Goal: Task Accomplishment & Management: Use online tool/utility

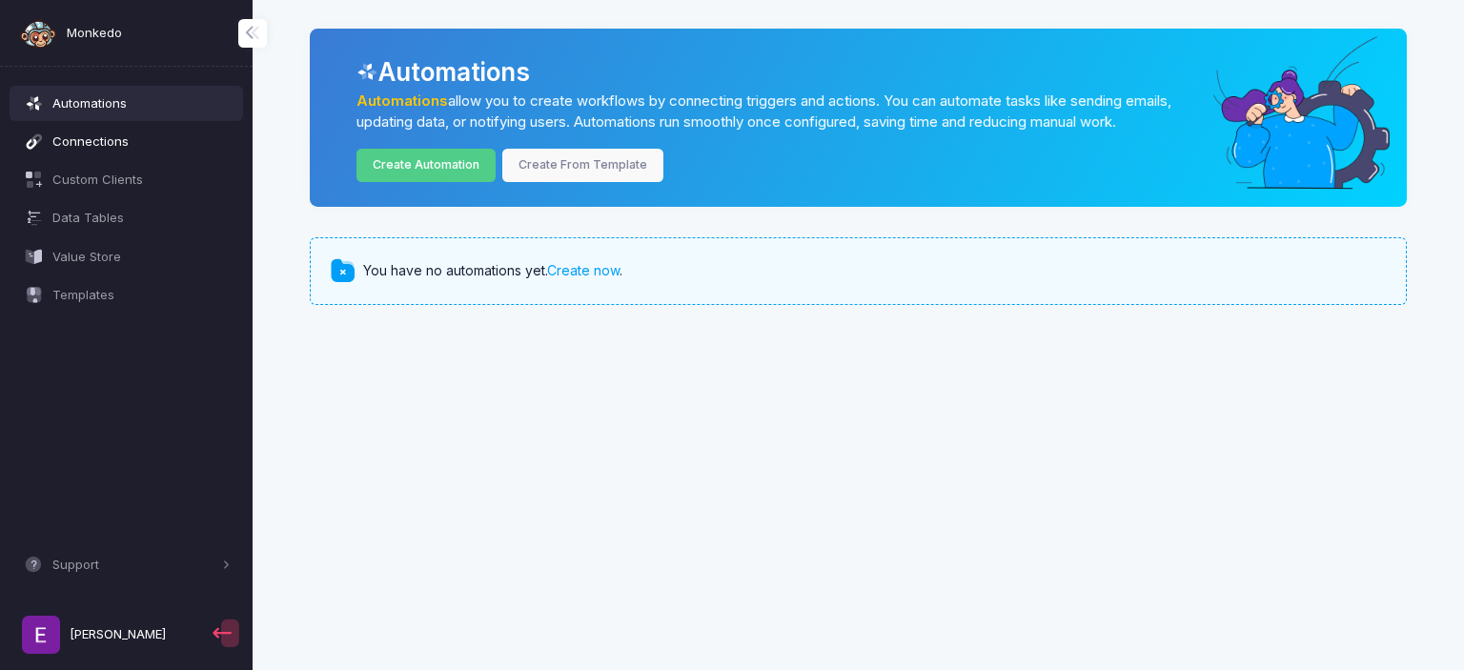
click at [143, 144] on span "Connections" at bounding box center [141, 141] width 178 height 19
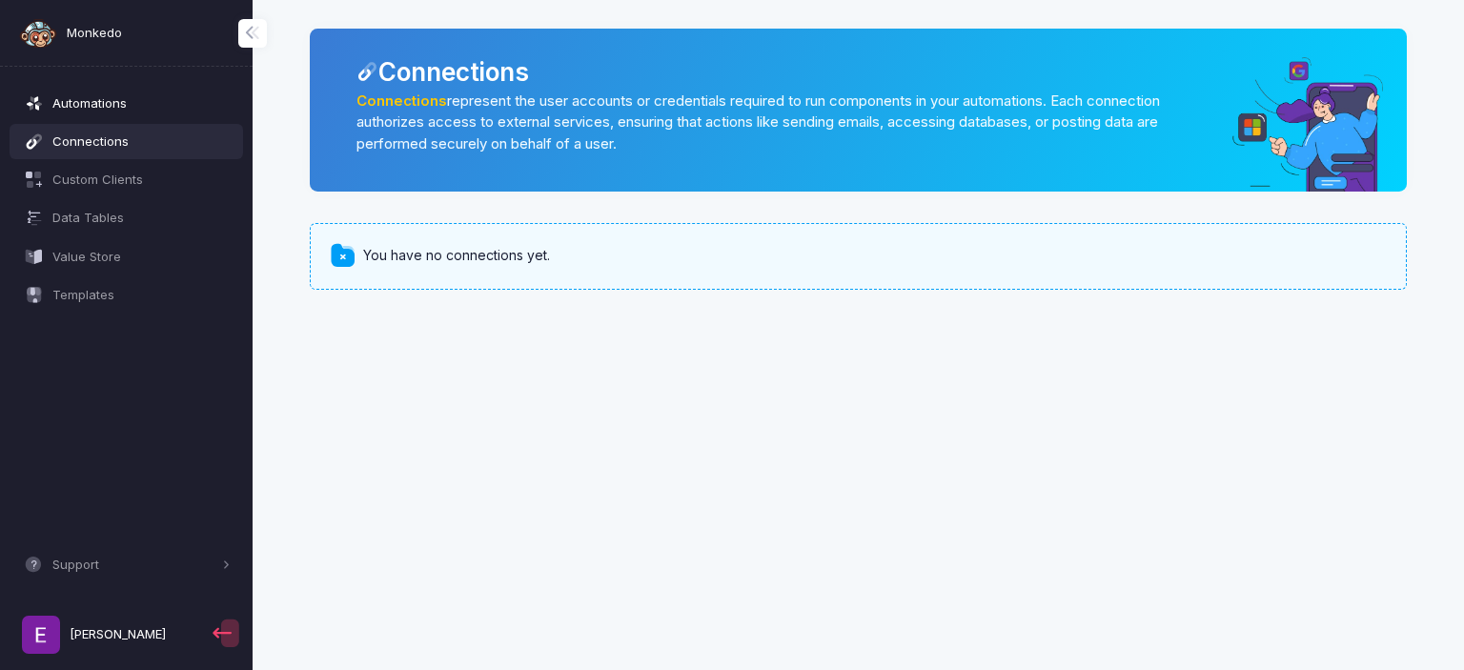
click at [135, 111] on span "Automations" at bounding box center [141, 103] width 178 height 19
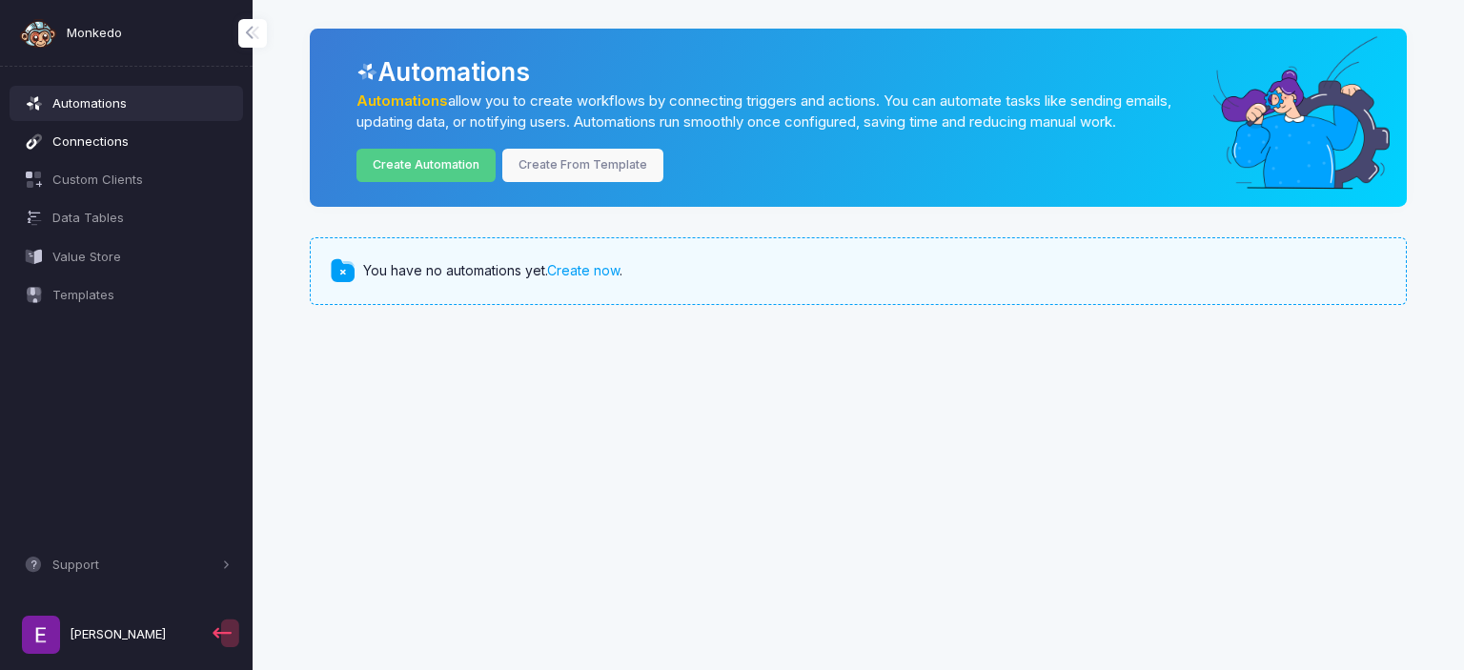
click at [147, 143] on span "Connections" at bounding box center [141, 141] width 178 height 19
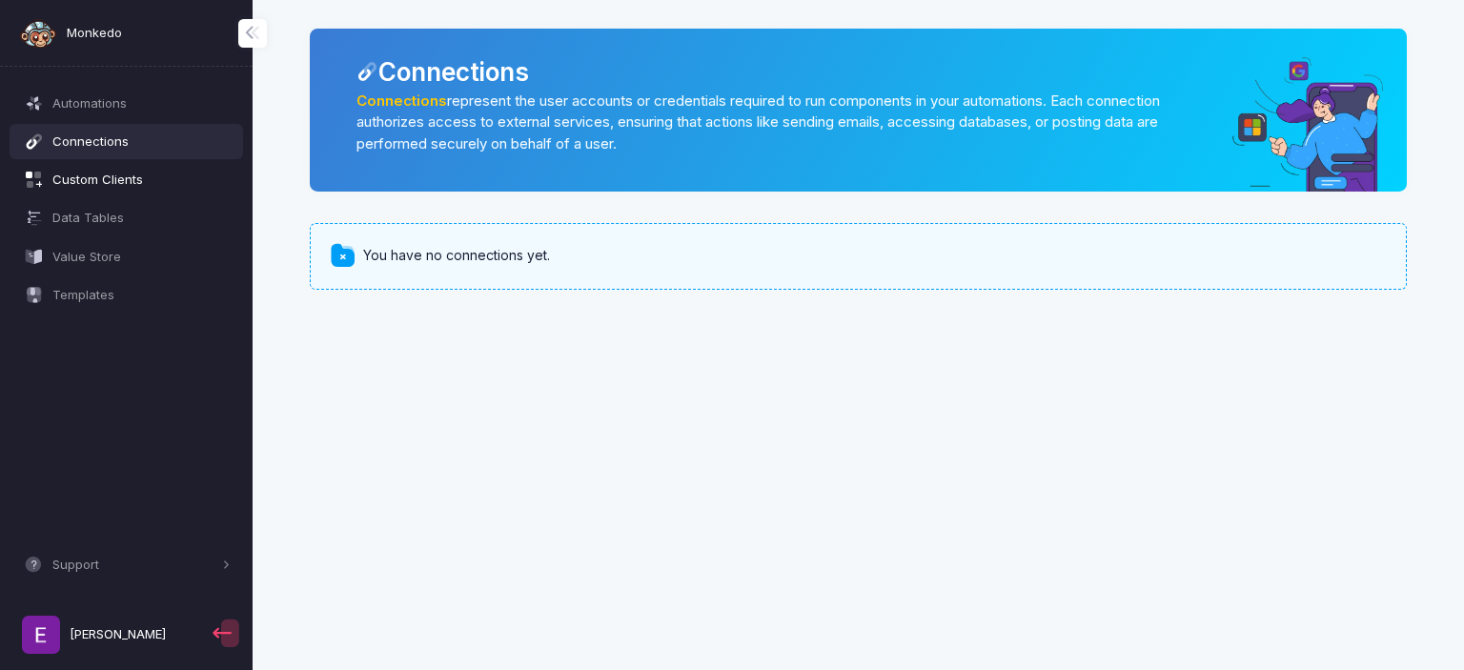
click at [141, 194] on link "Custom Clients" at bounding box center [127, 180] width 234 height 34
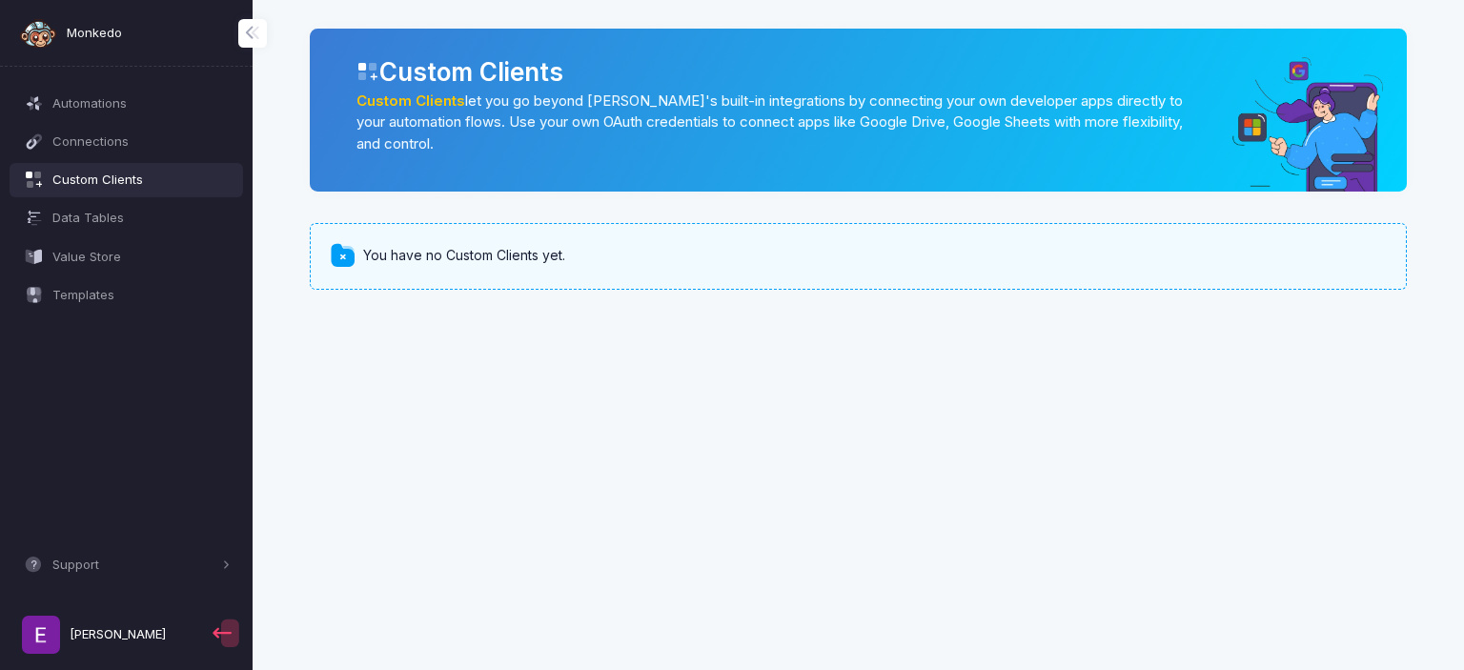
click at [100, 235] on div "Data Tables" at bounding box center [127, 218] width 234 height 38
click at [124, 210] on span "Data Tables" at bounding box center [141, 218] width 178 height 19
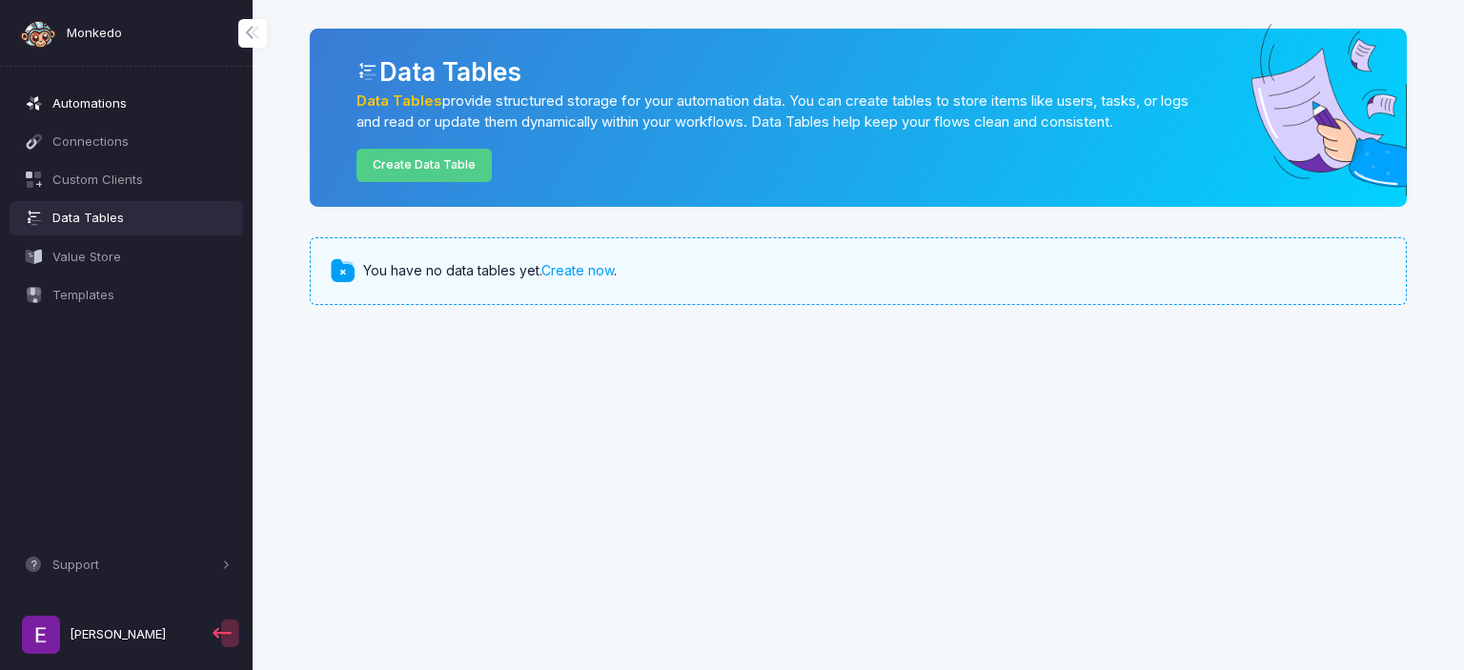
click at [44, 94] on span at bounding box center [44, 103] width 1 height 19
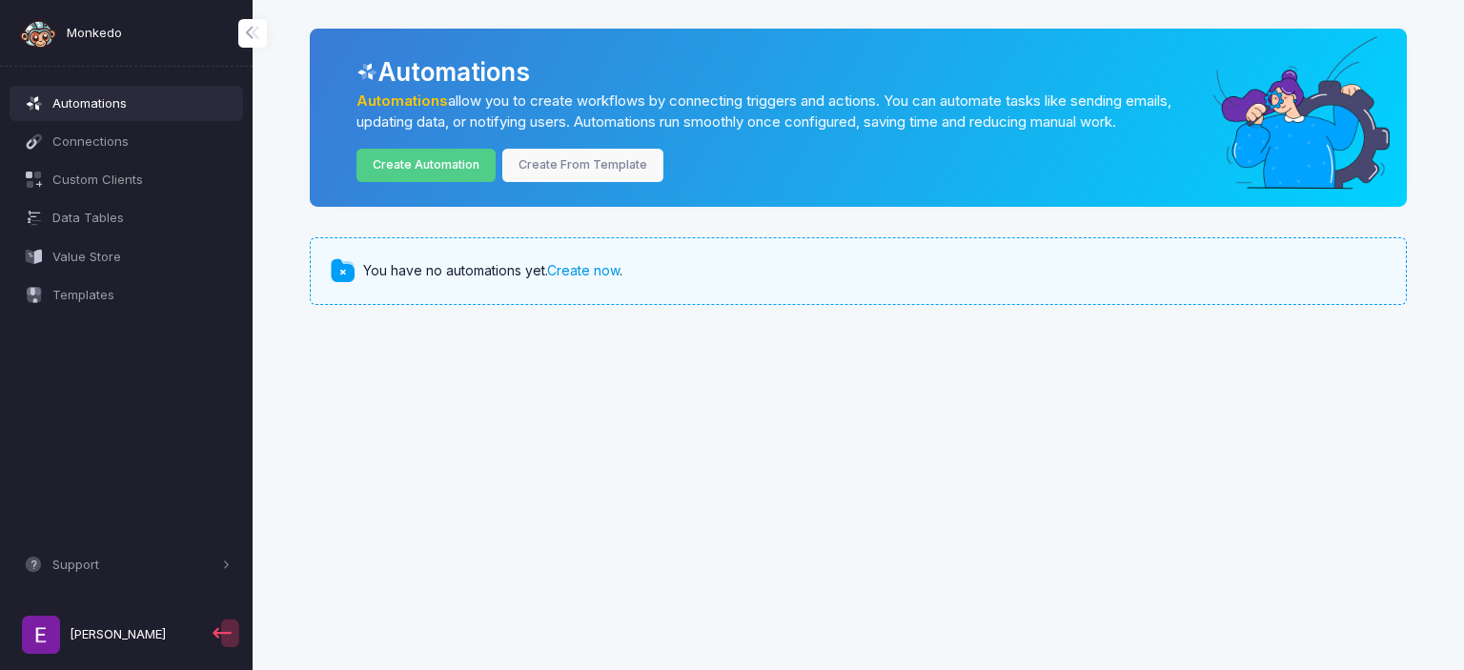
click at [595, 273] on link "Create now" at bounding box center [583, 270] width 72 height 16
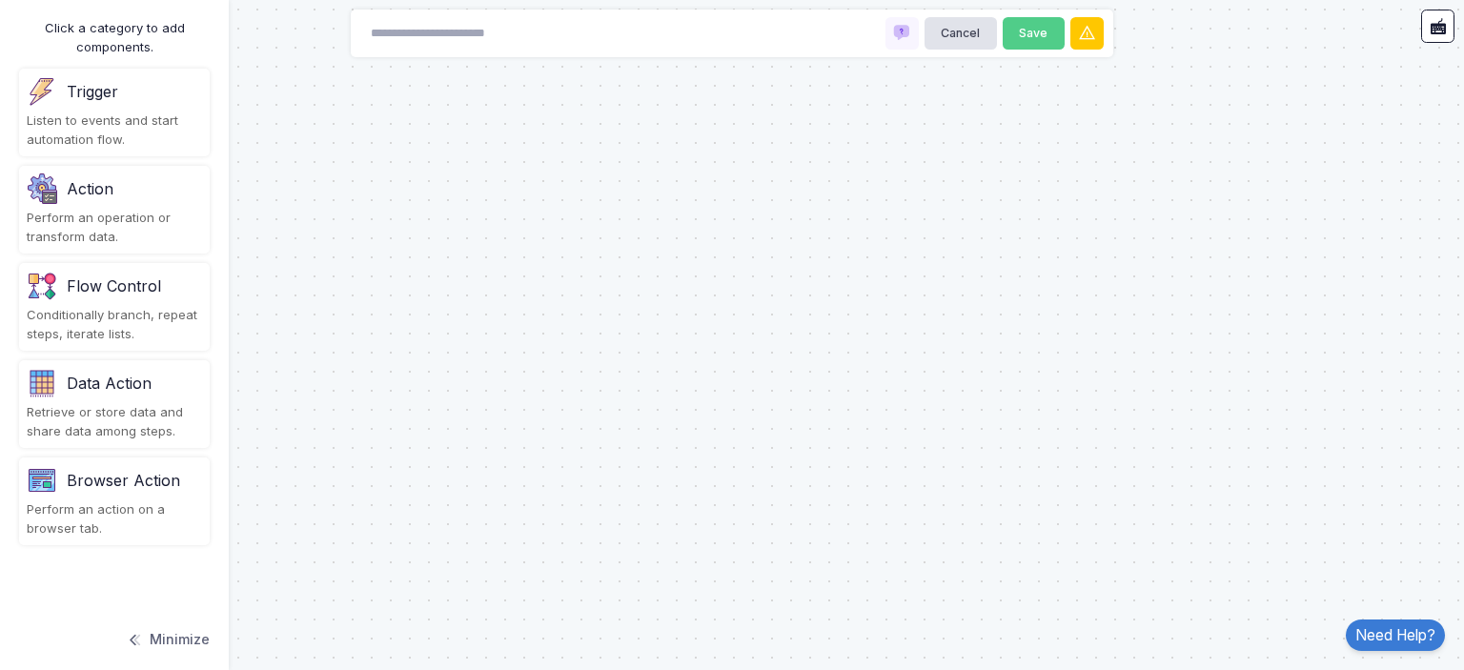
click at [103, 296] on div "Flow Control" at bounding box center [114, 285] width 94 height 23
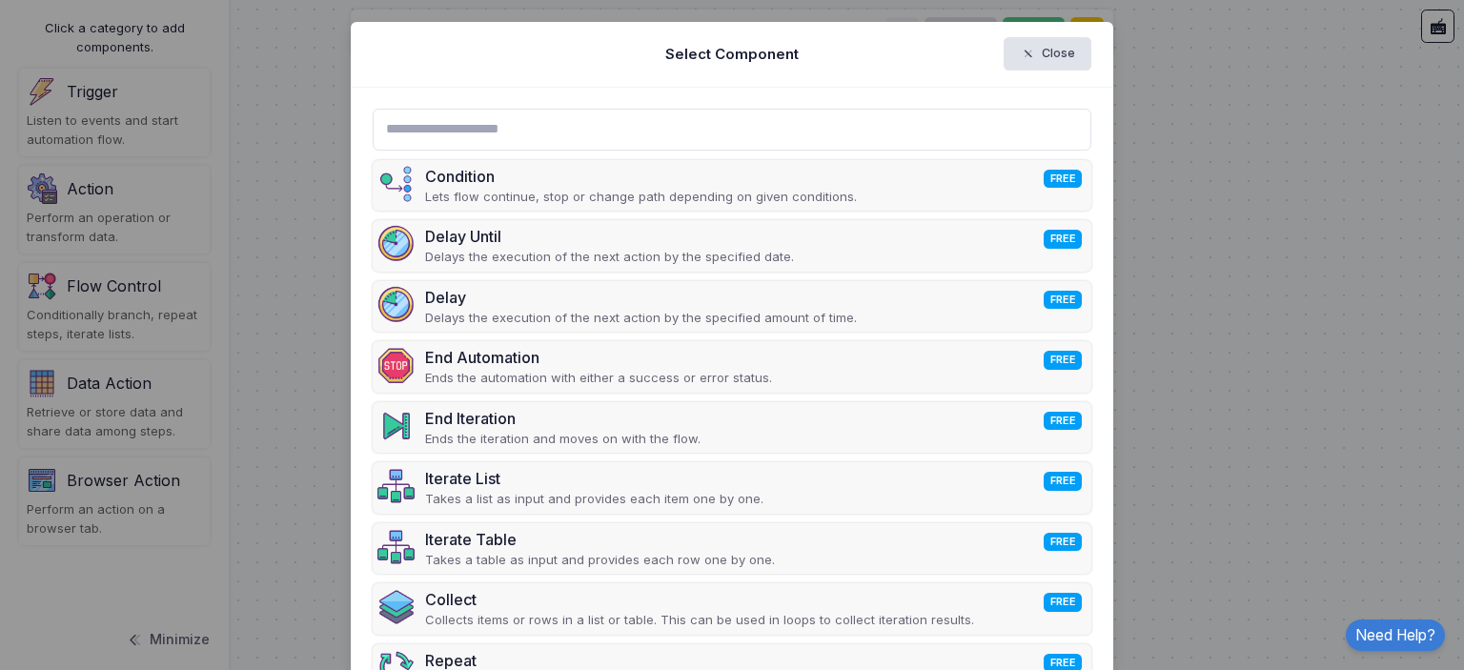
click at [249, 409] on ngb-modal-window "Select Component Close Condition FREE Lets flow continue, stop or change path d…" at bounding box center [732, 335] width 1464 height 670
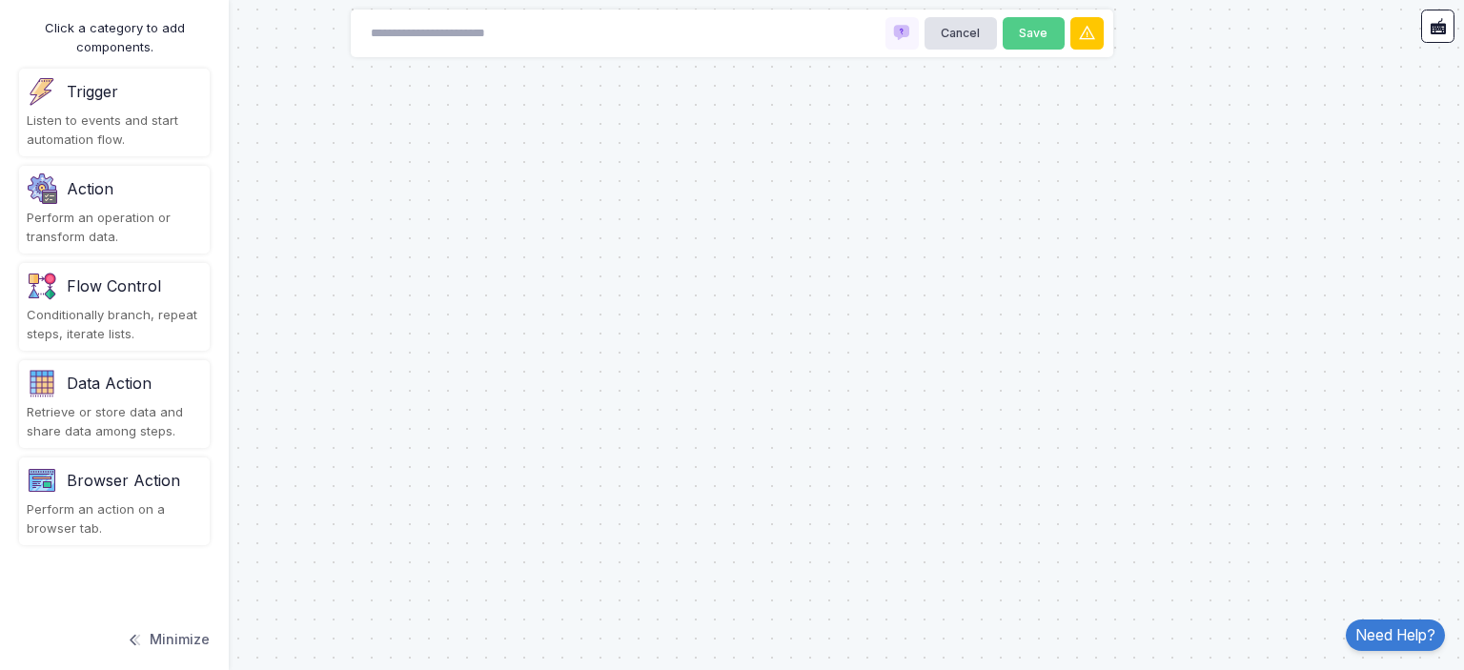
click at [739, 36] on div "Cancel Save" at bounding box center [732, 34] width 762 height 48
click at [606, 26] on div "Cancel Save" at bounding box center [732, 34] width 762 height 48
click at [447, 26] on input at bounding box center [455, 33] width 191 height 33
type input "*"
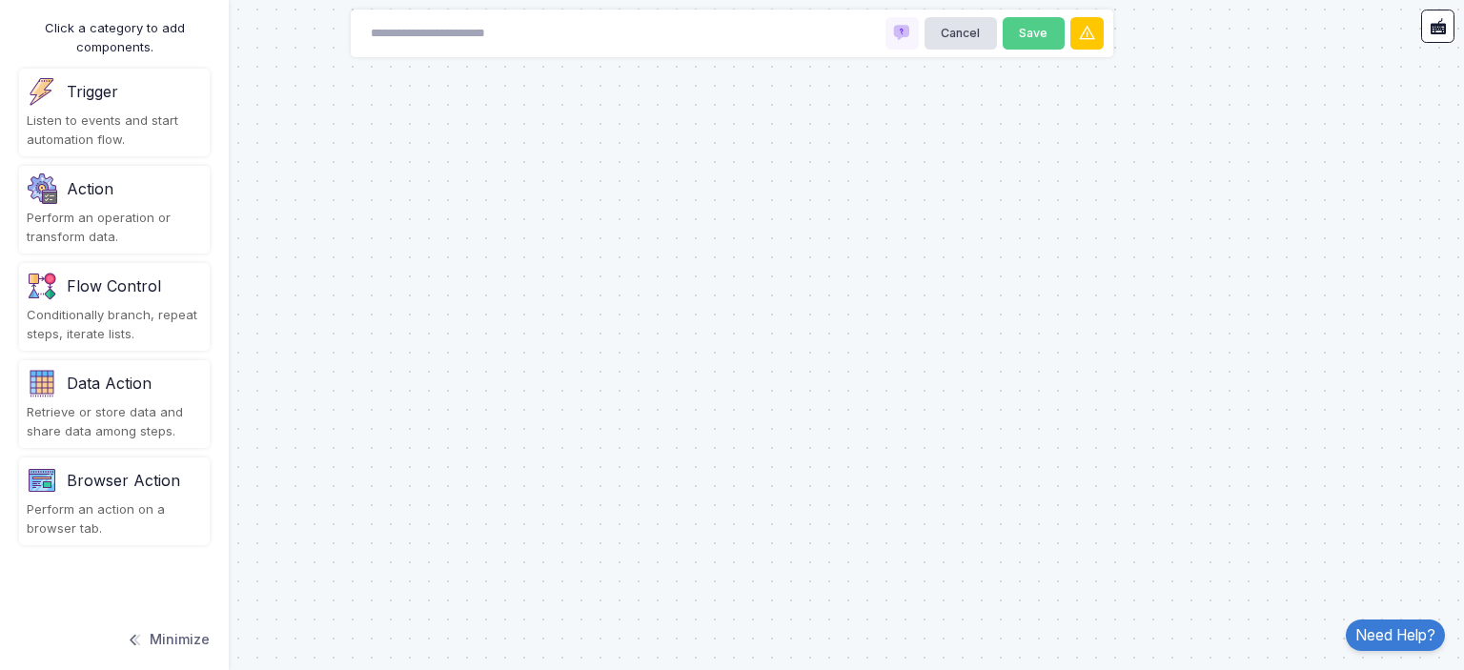
click at [199, 637] on button "Minimize" at bounding box center [168, 639] width 84 height 42
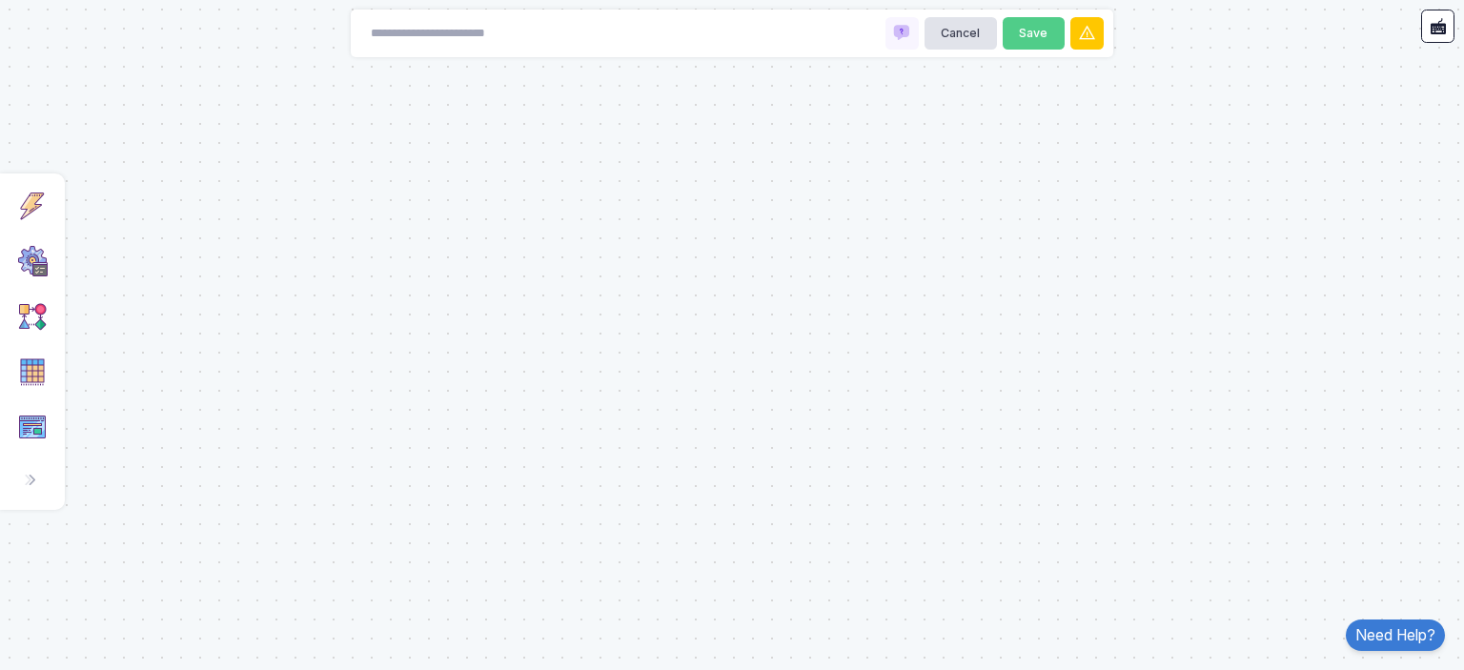
click at [18, 224] on div "Trigger Listen to events and start automation flow." at bounding box center [33, 206] width 46 height 46
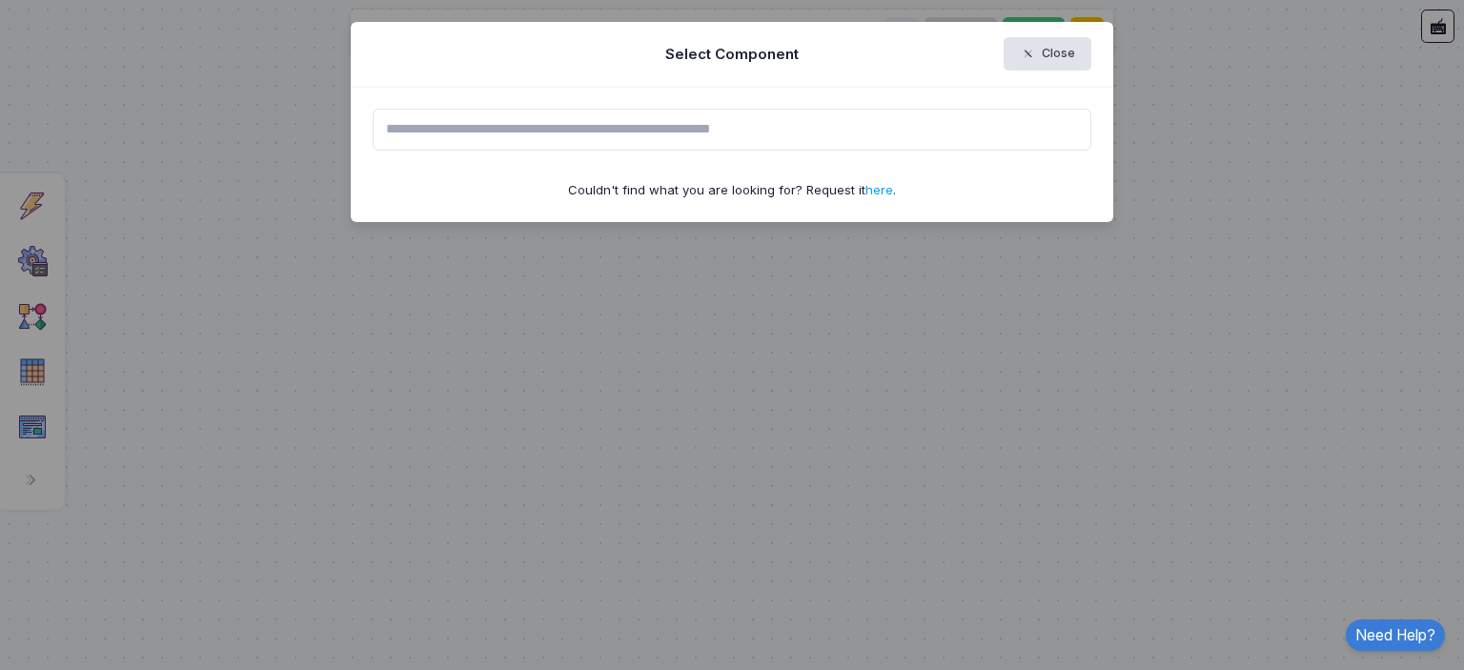
click at [652, 132] on input "text" at bounding box center [732, 130] width 719 height 42
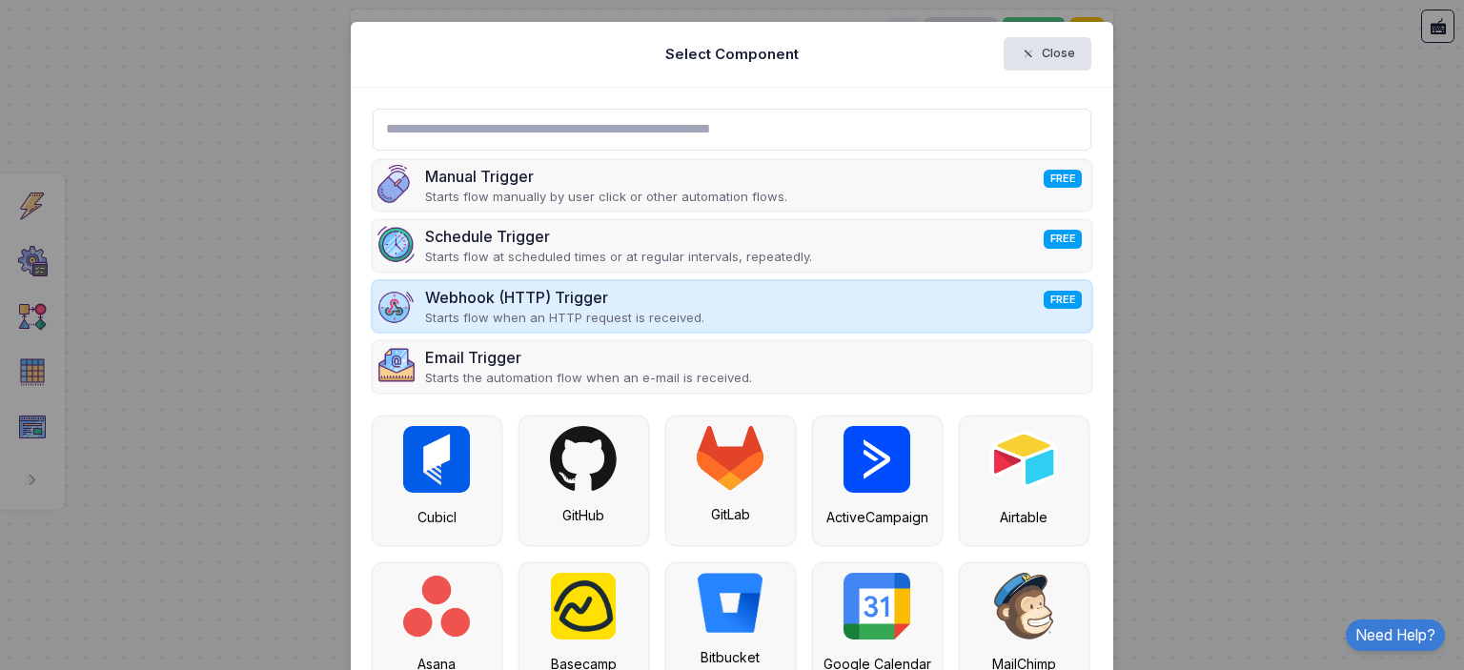
click at [774, 310] on div "Webhook (HTTP) Trigger FREE Starts flow when an HTTP request is received." at bounding box center [732, 306] width 719 height 51
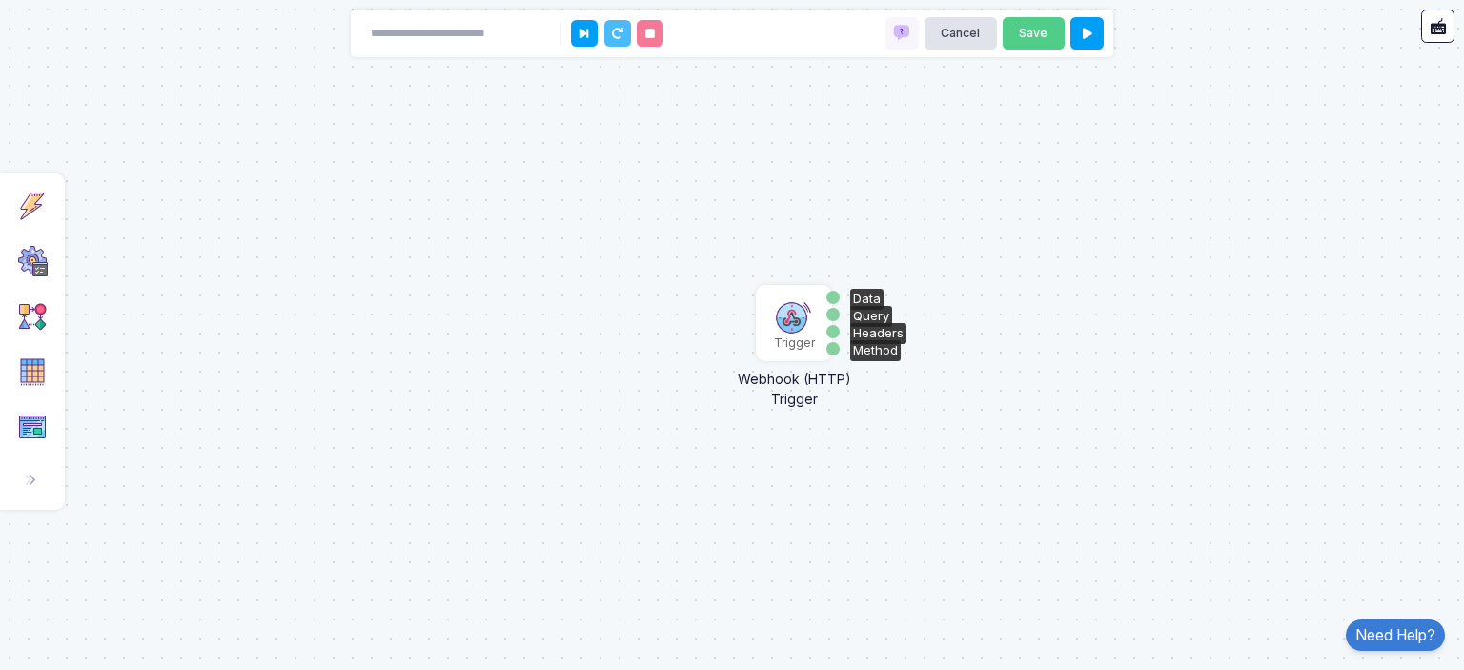
drag, startPoint x: 794, startPoint y: 323, endPoint x: 803, endPoint y: 333, distance: 13.5
drag, startPoint x: 803, startPoint y: 333, endPoint x: 823, endPoint y: 316, distance: 25.7
click at [823, 316] on div "Trigger" at bounding box center [803, 333] width 72 height 72
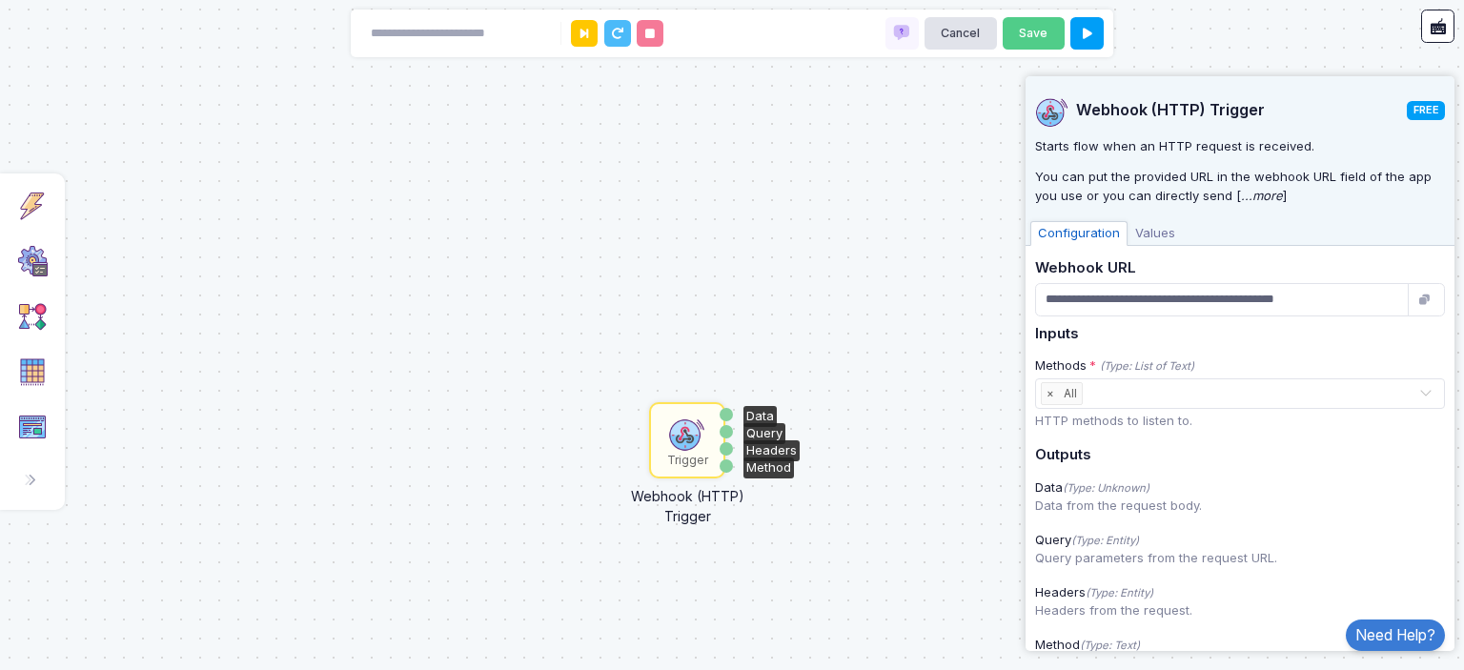
drag, startPoint x: 813, startPoint y: 330, endPoint x: 706, endPoint y: 422, distance: 141.2
click at [705, 422] on img at bounding box center [687, 433] width 38 height 38
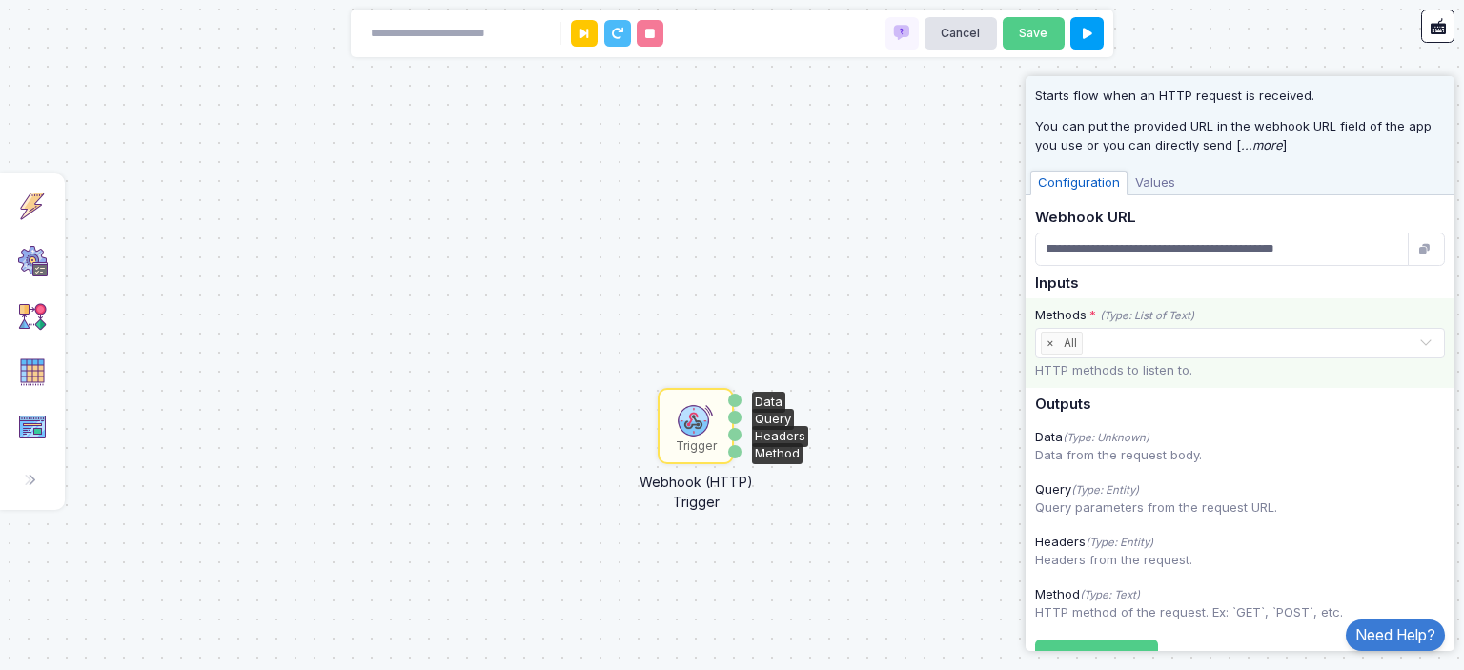
scroll to position [137, 0]
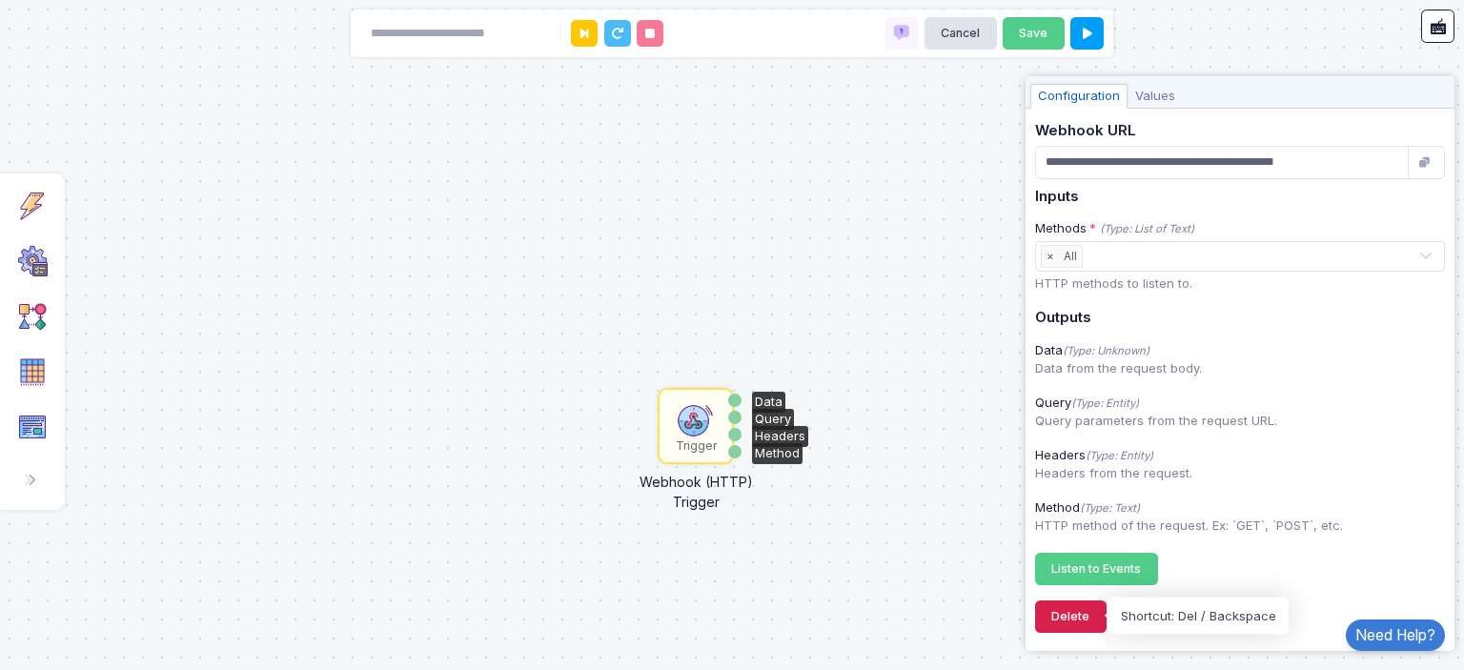
click at [1052, 619] on button "Delete" at bounding box center [1070, 616] width 71 height 33
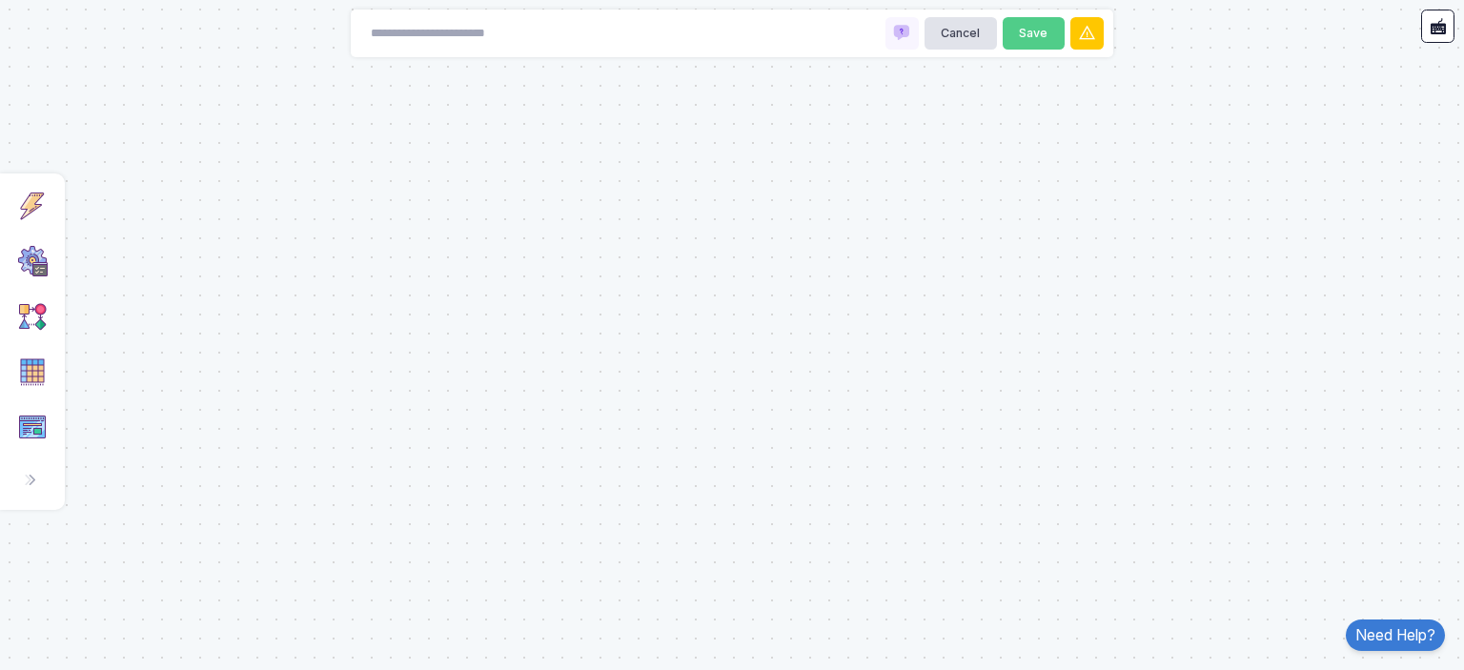
click at [660, 41] on div "Cancel Save" at bounding box center [732, 34] width 762 height 48
click at [607, 33] on div "Cancel Save" at bounding box center [732, 34] width 762 height 48
click at [421, 42] on input at bounding box center [455, 33] width 191 height 33
type input "*"
drag, startPoint x: 35, startPoint y: 230, endPoint x: 12, endPoint y: 210, distance: 30.4
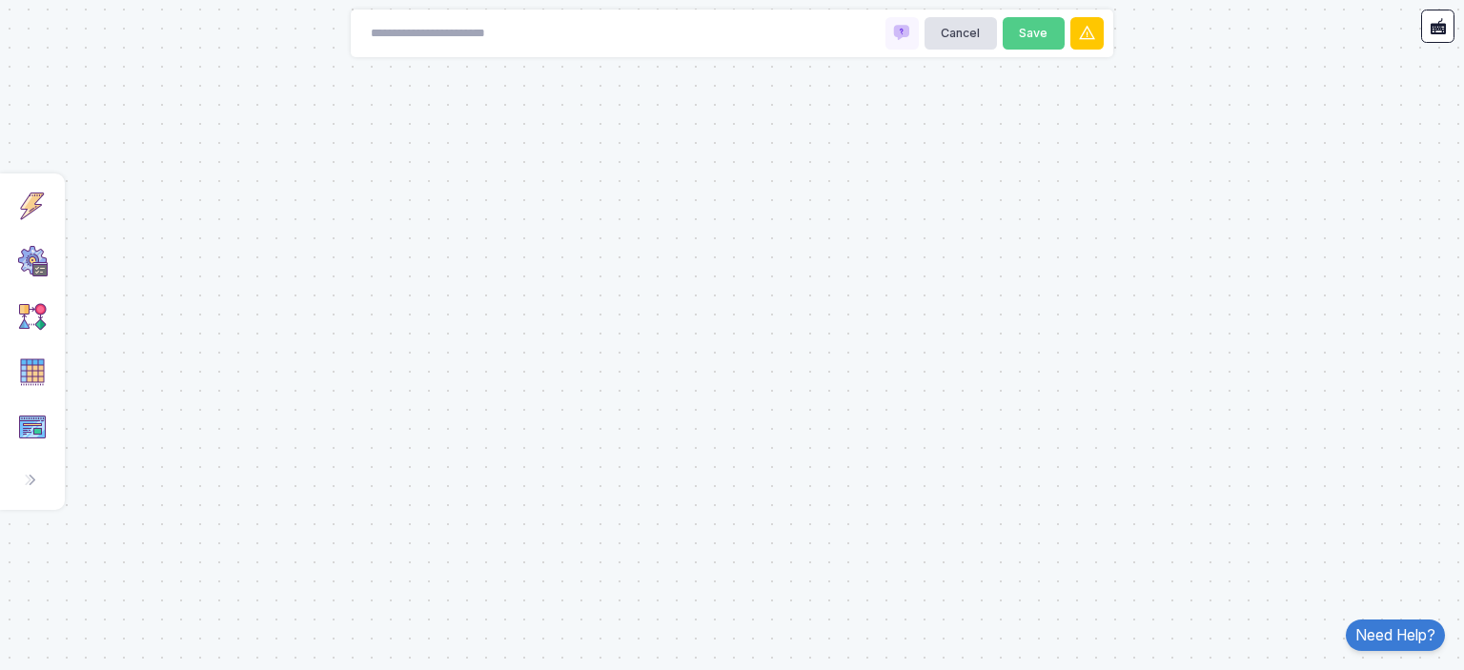
click at [34, 230] on div "Click a category to add components. Trigger Listen to events and start automati…" at bounding box center [32, 341] width 65 height 337
click at [11, 209] on div "Trigger Listen to events and start automation flow." at bounding box center [33, 206] width 46 height 46
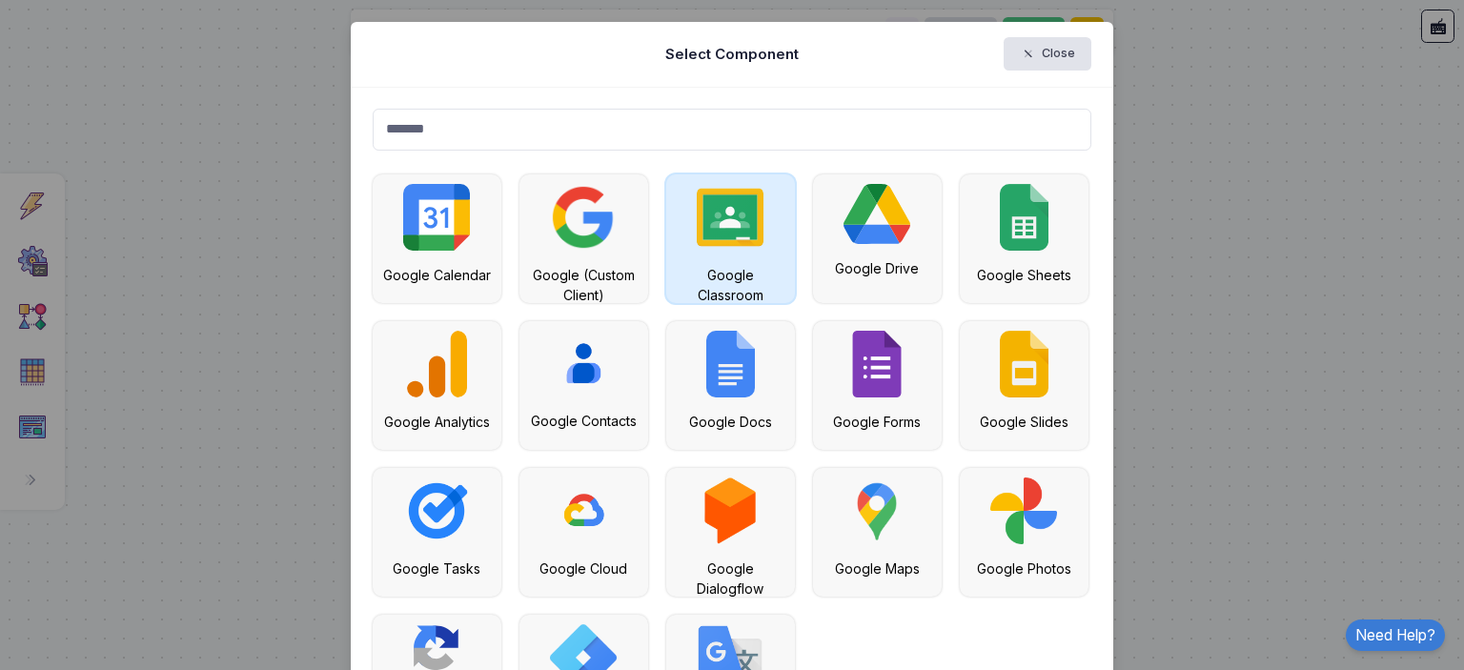
type input "******"
click at [714, 239] on img at bounding box center [730, 217] width 67 height 67
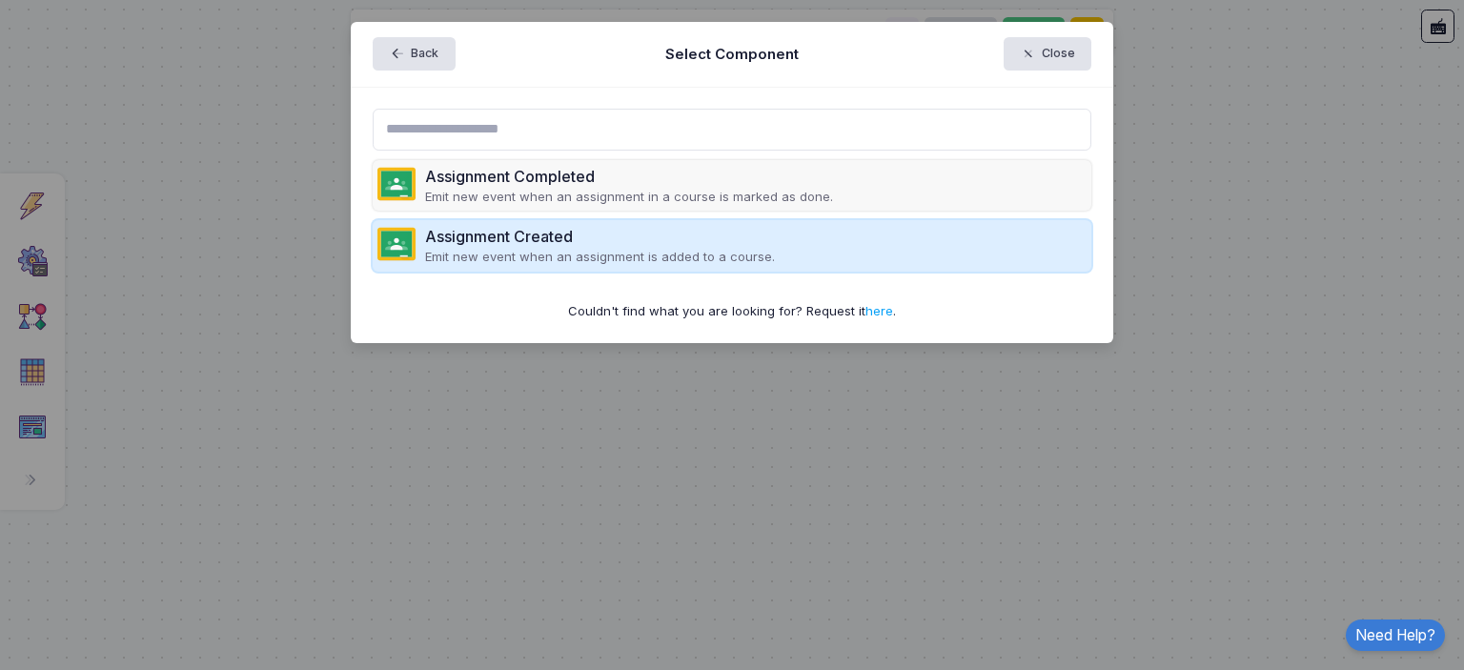
click at [710, 263] on p "Emit new event when an assignment is added to a course." at bounding box center [600, 257] width 350 height 19
click at [431, 232] on div "Assignment Created" at bounding box center [600, 236] width 350 height 23
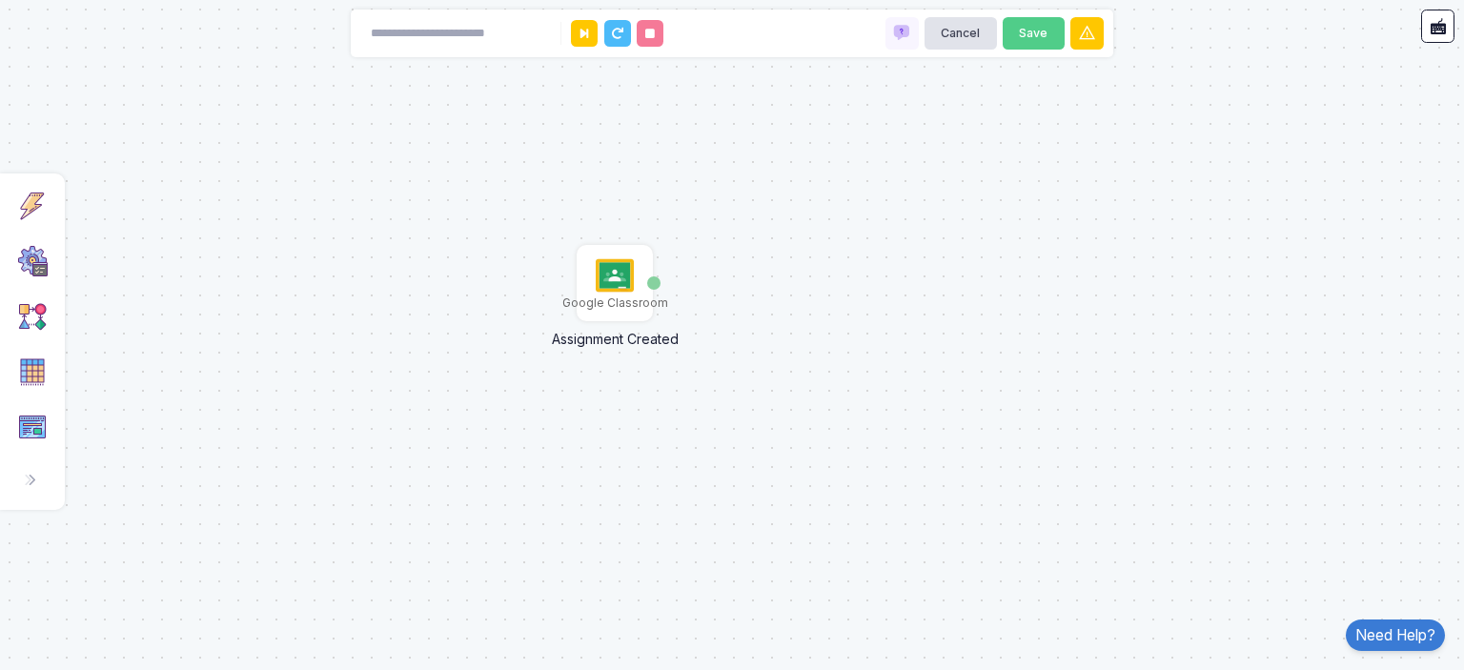
click at [615, 281] on div "Assignment Completed Emit new event when an assignment in a course is marked as…" at bounding box center [732, 167] width 762 height 255
click at [617, 251] on div "Google Classroom" at bounding box center [614, 281] width 72 height 72
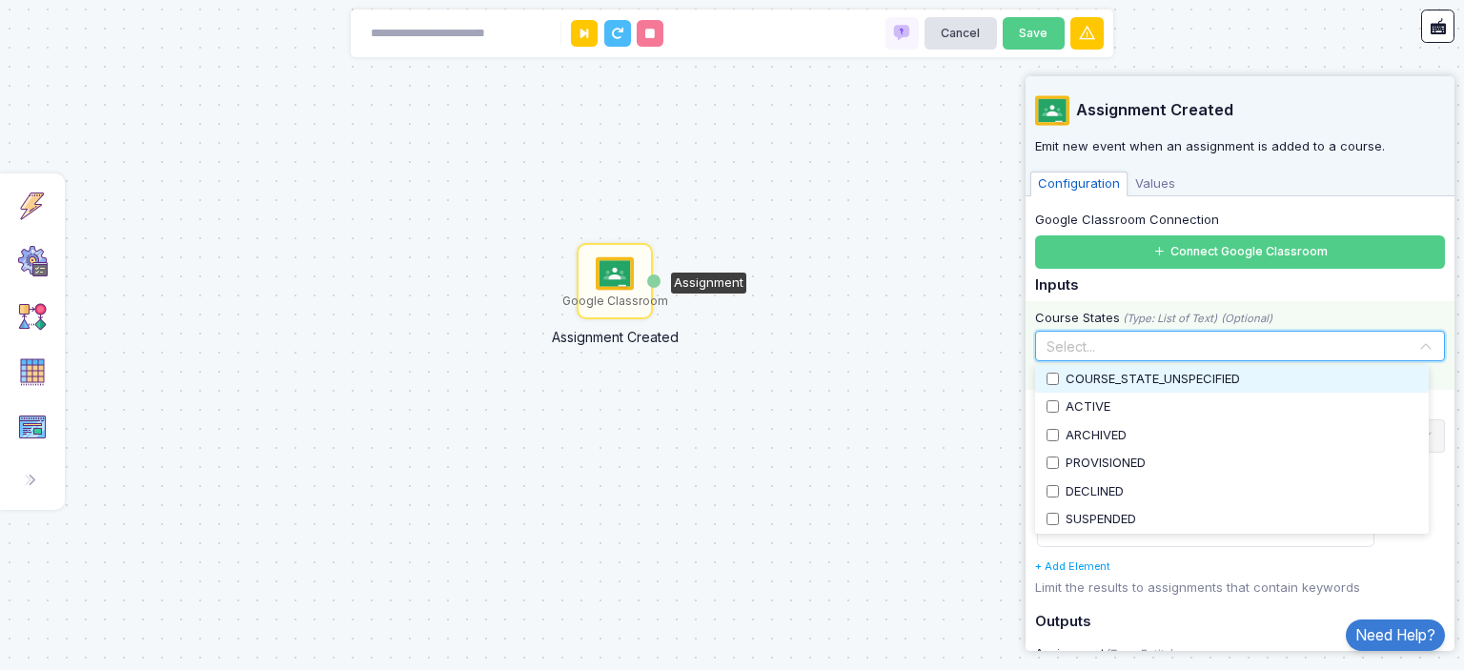
click at [1257, 350] on input "text" at bounding box center [1229, 346] width 377 height 21
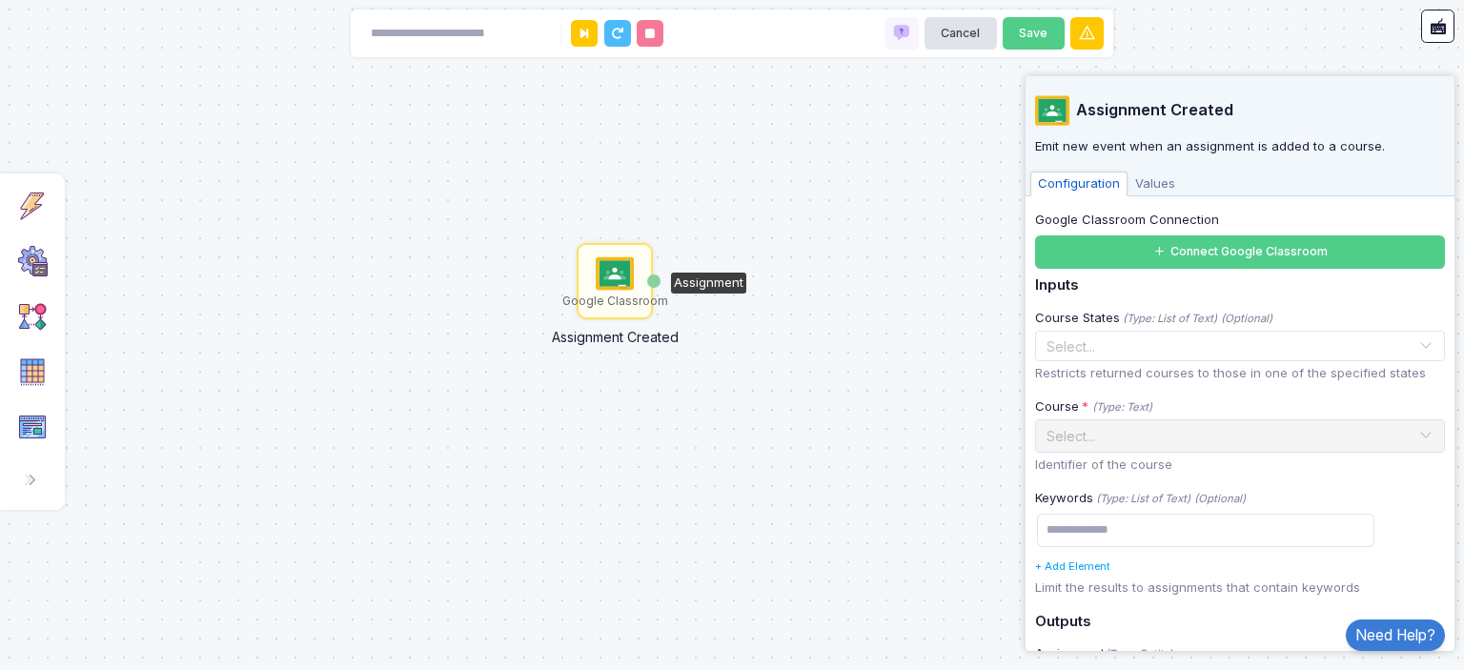
click at [971, 391] on div "Google Classroom Assignment Created Assignment" at bounding box center [732, 335] width 1464 height 670
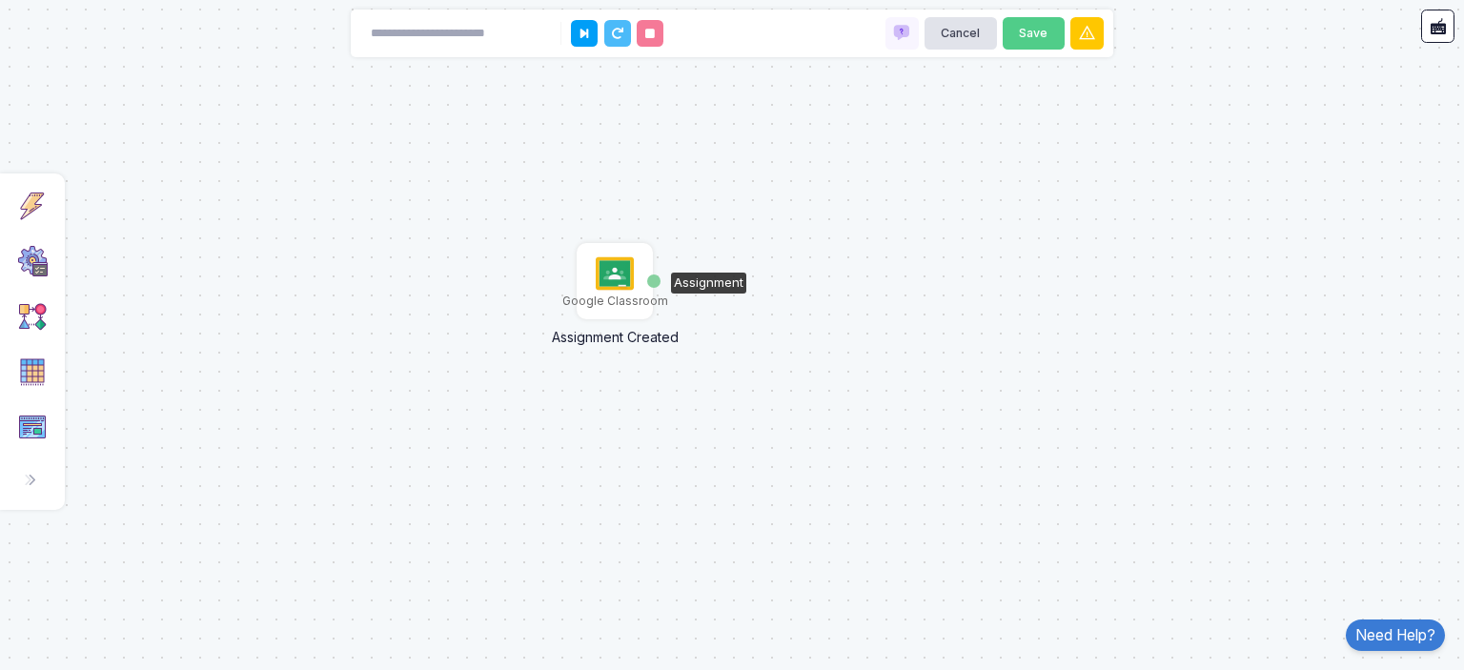
click at [636, 266] on div "Google Classroom" at bounding box center [614, 281] width 72 height 72
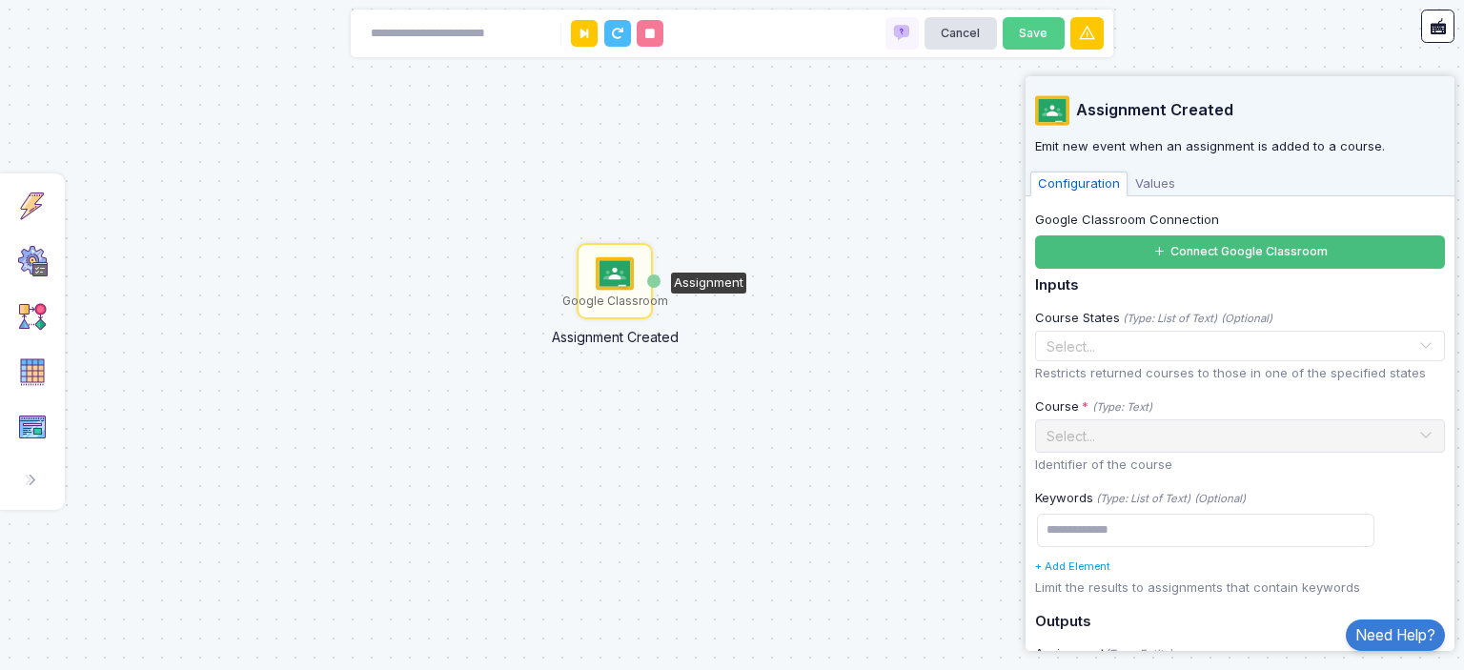
click at [1193, 258] on button "Connect Google Classroom" at bounding box center [1240, 251] width 410 height 33
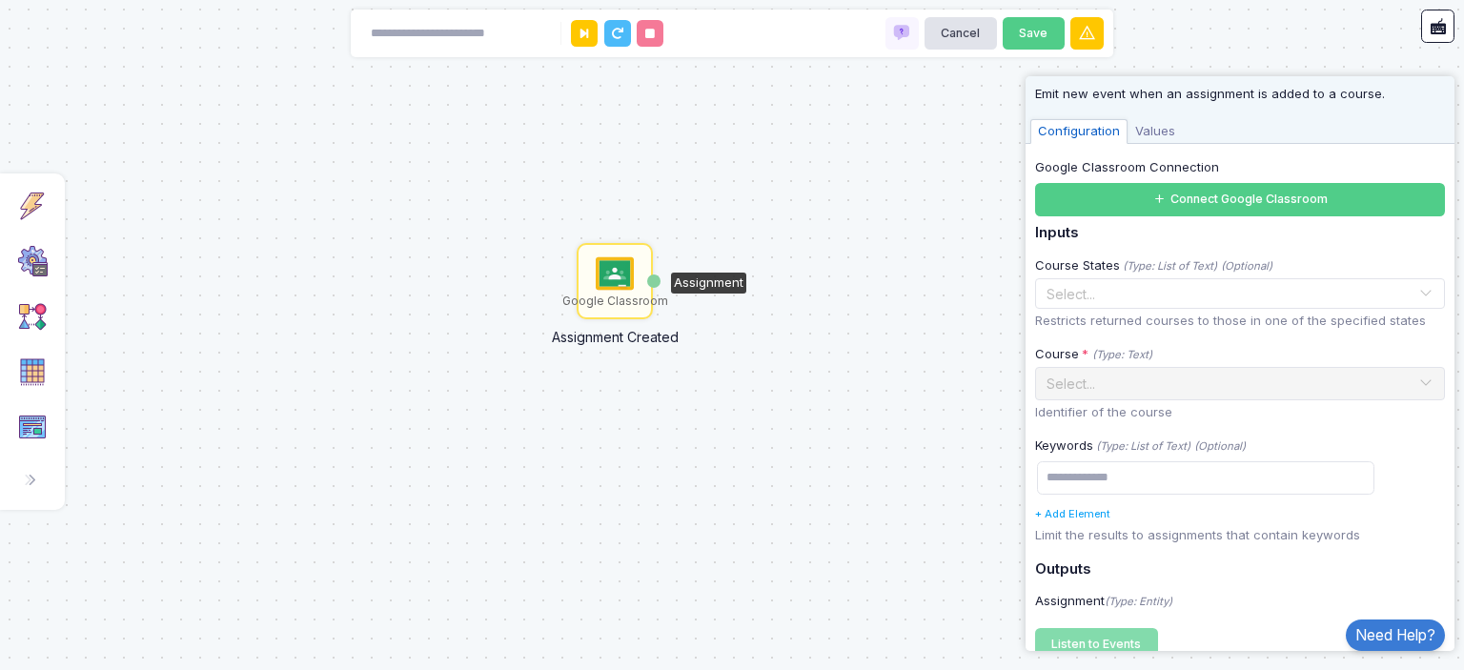
scroll to position [0, 0]
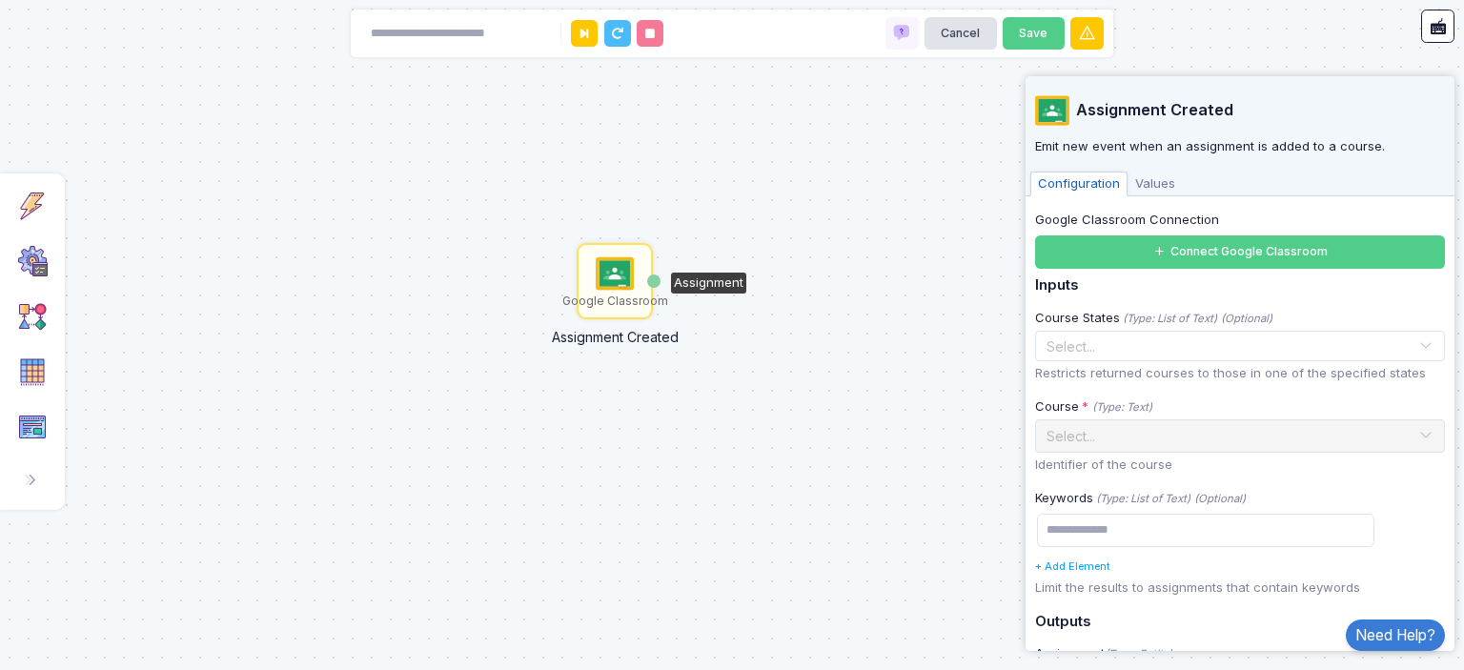
click at [1156, 193] on span "Values" at bounding box center [1154, 184] width 55 height 25
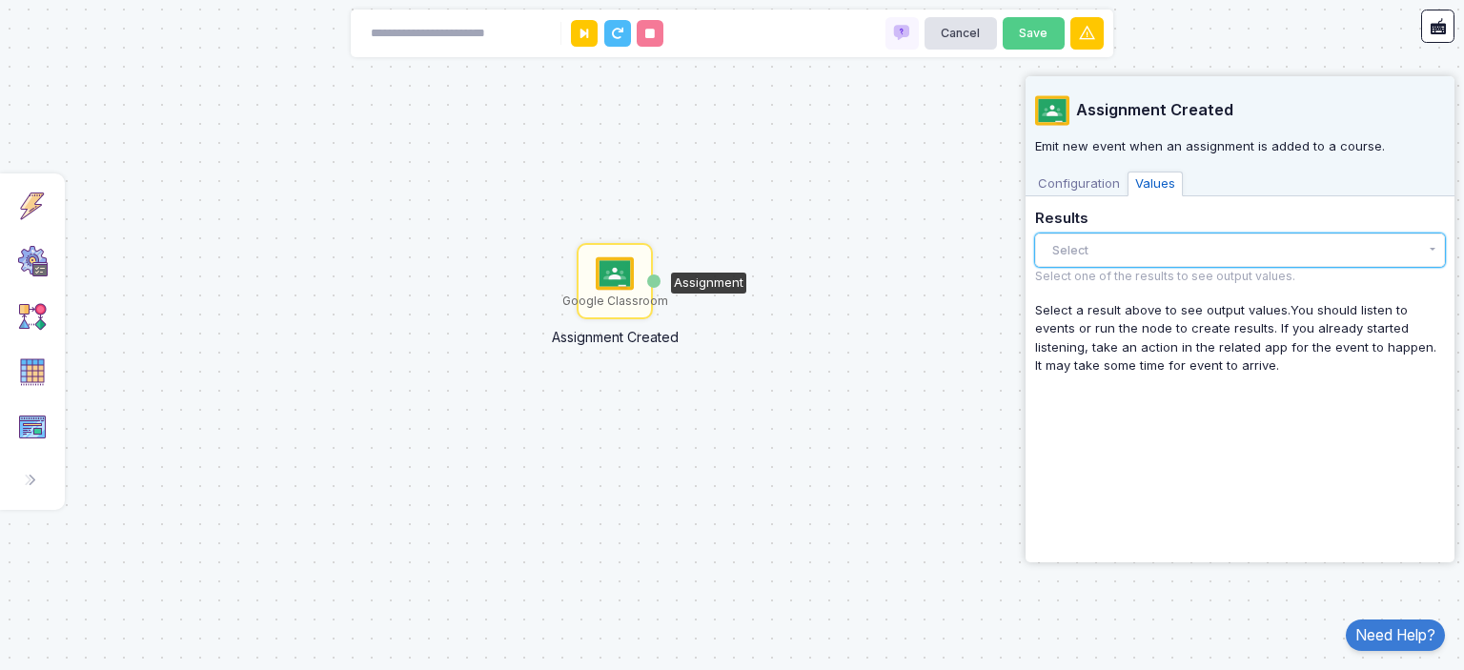
click at [1097, 249] on button "Select" at bounding box center [1240, 249] width 410 height 33
click at [1064, 189] on span "Configuration" at bounding box center [1078, 184] width 97 height 25
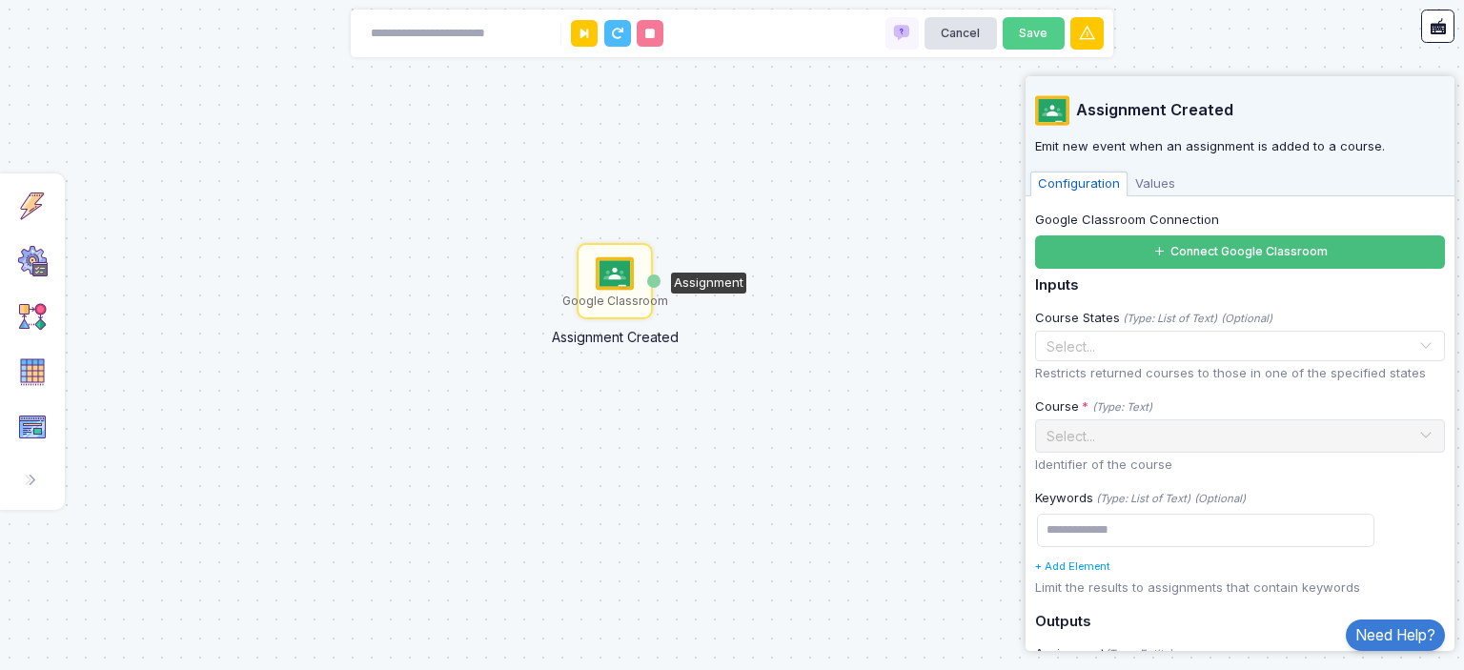
click at [1199, 262] on button "Connect Google Classroom" at bounding box center [1240, 251] width 410 height 33
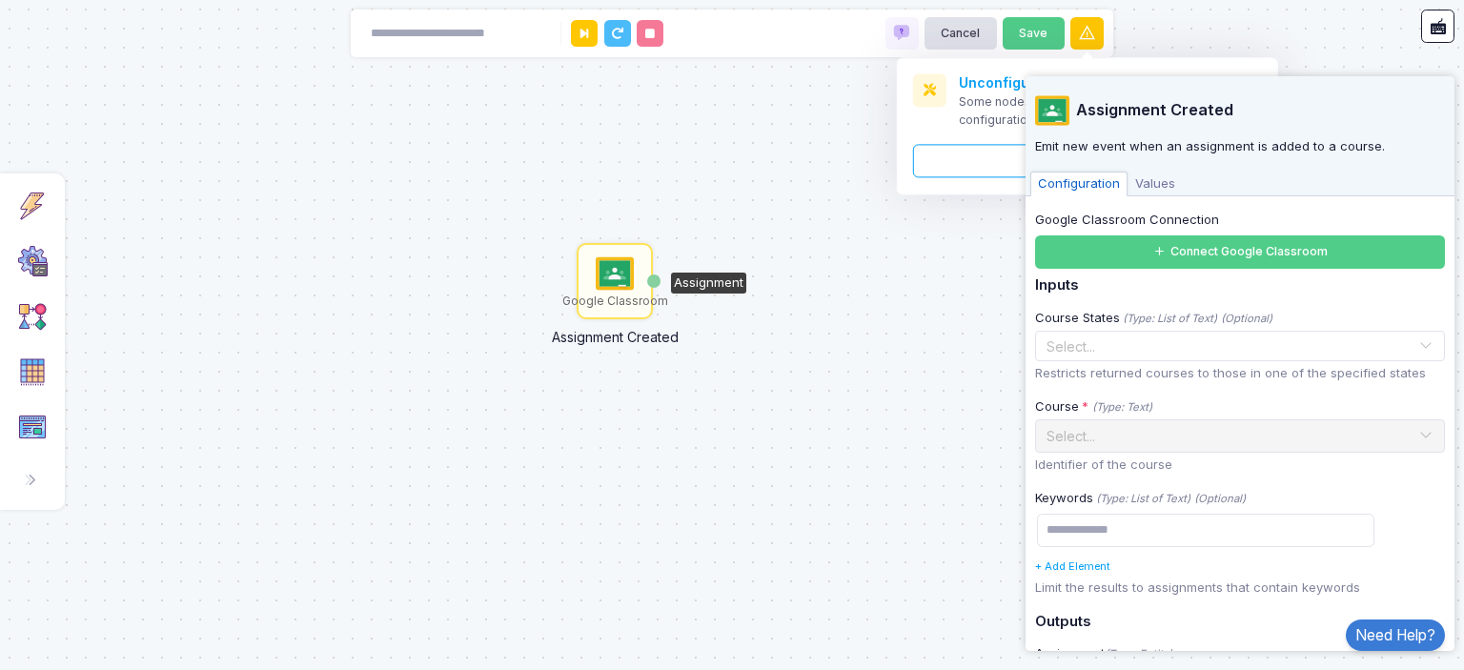
click at [1005, 617] on div "Google Classroom Assignment Created Assignment" at bounding box center [732, 335] width 1464 height 670
